Goal: Communication & Community: Ask a question

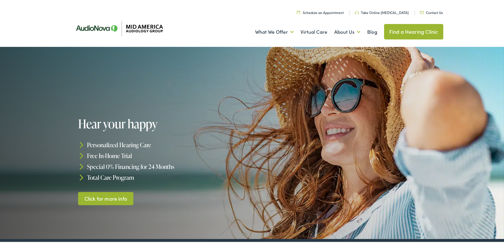
click at [420, 9] on link "Contact Us" at bounding box center [431, 11] width 23 height 5
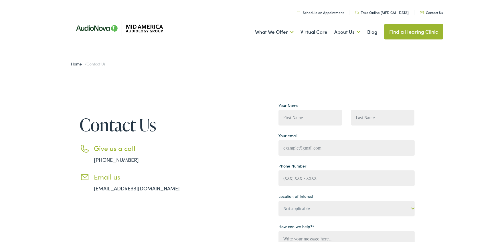
scroll to position [159, 0]
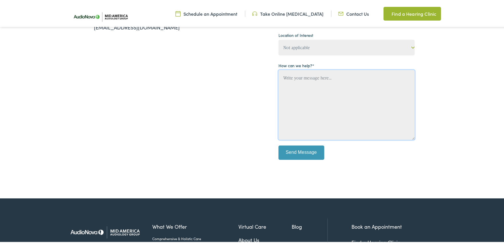
drag, startPoint x: 303, startPoint y: 117, endPoint x: 309, endPoint y: 67, distance: 50.5
click at [304, 114] on textarea "Contact form" at bounding box center [347, 104] width 136 height 70
paste textarea "Wikipedia is considered to be the World’s most significant tool for reference m…"
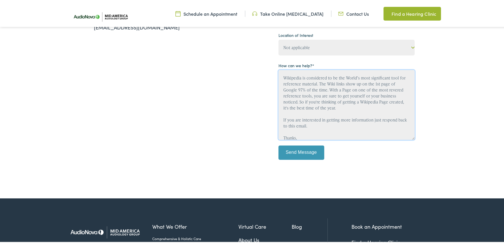
scroll to position [37, 0]
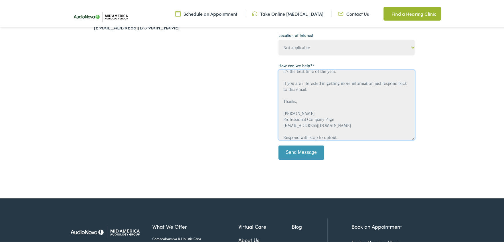
type textarea "Wikipedia is considered to be the World’s most significant tool for reference m…"
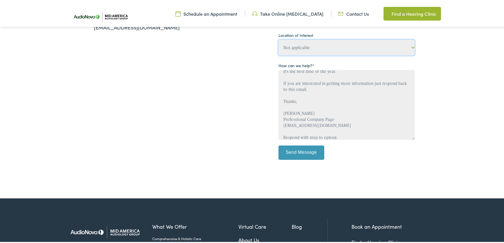
click at [311, 49] on p "Location of Interest Not applicable Mid America Audiology Group, Alton Mid Amer…" at bounding box center [347, 42] width 136 height 25
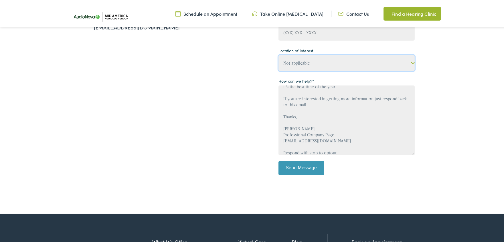
select select "Mid America Audiology Group, St. Charles"
click at [279, 54] on select "Not applicable Mid America Audiology Group, Alton Mid America Audiology Group, …" at bounding box center [347, 62] width 136 height 16
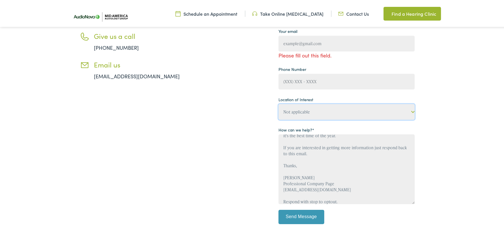
scroll to position [106, 0]
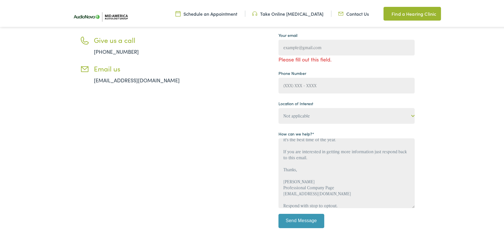
click at [344, 94] on div "Your Name Please fill out this field. Please fill out this field. Your email Pl…" at bounding box center [347, 112] width 136 height 240
click at [332, 86] on input "Contact form" at bounding box center [347, 85] width 136 height 16
type input "(814) 980-5065"
type input "Ricky Carder"
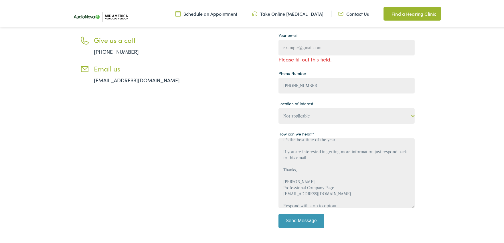
type input "Rickycarder@Procompanypage.com"
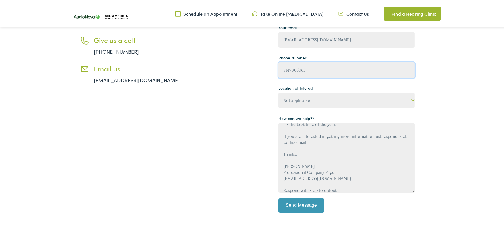
type input "(814) 980-5065"
click at [296, 209] on input "Send Message" at bounding box center [302, 205] width 46 height 14
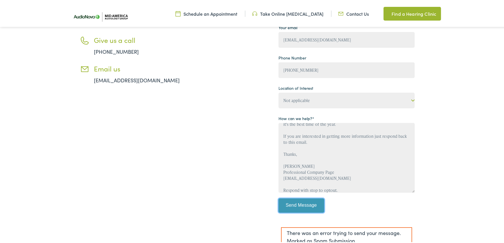
click at [303, 199] on input "Send Message" at bounding box center [302, 205] width 46 height 14
